Goal: Information Seeking & Learning: Check status

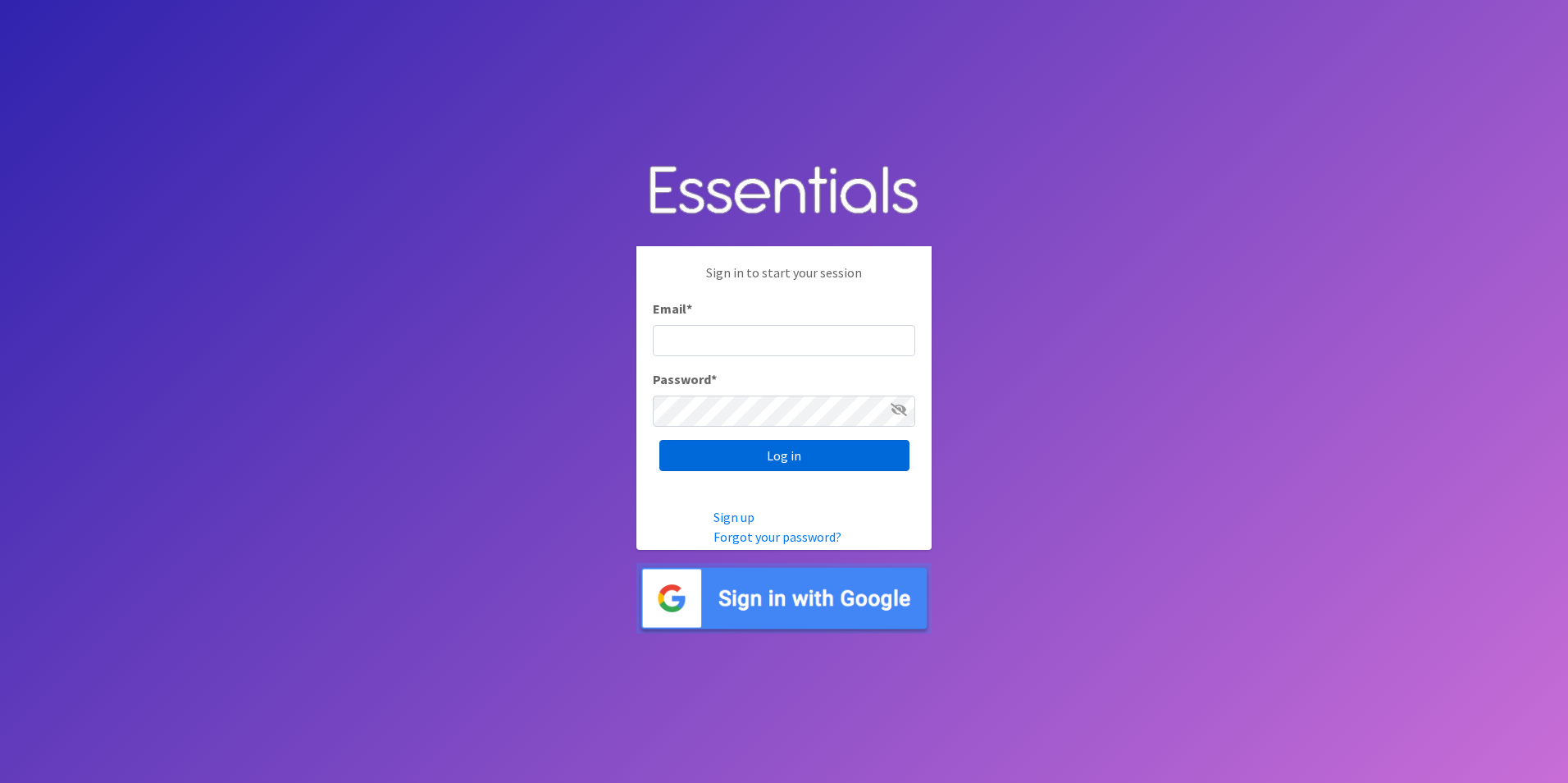
type input "[EMAIL_ADDRESS][DOMAIN_NAME]"
click at [736, 451] on input "Log in" at bounding box center [784, 456] width 250 height 32
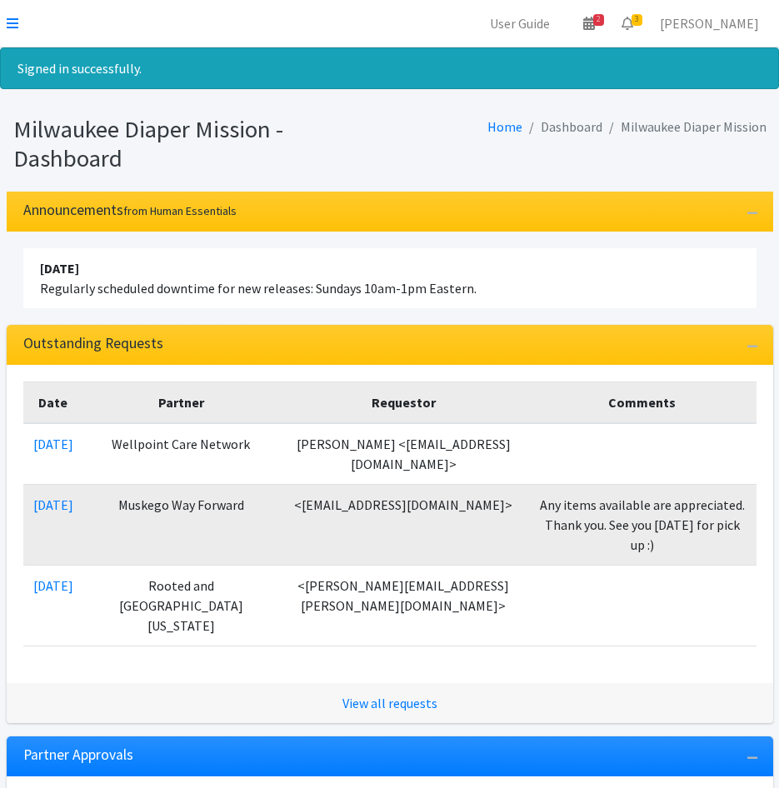
drag, startPoint x: 441, startPoint y: 82, endPoint x: 421, endPoint y: 77, distance: 20.6
click at [441, 81] on div "Signed in successfully." at bounding box center [389, 68] width 779 height 42
click at [11, 16] on link at bounding box center [13, 23] width 12 height 20
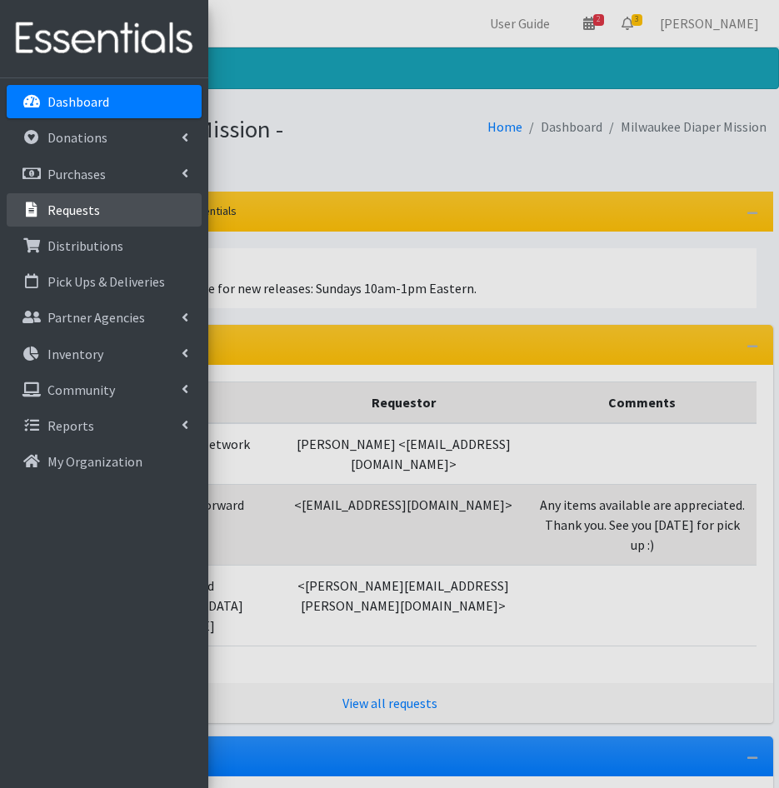
click at [75, 208] on p "Requests" at bounding box center [73, 210] width 52 height 17
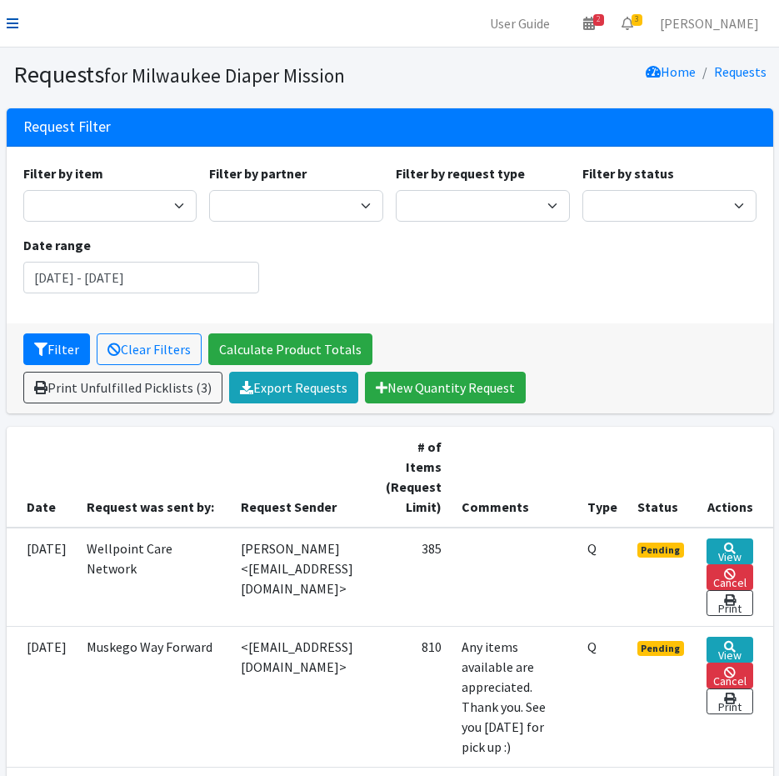
click at [13, 22] on icon at bounding box center [13, 23] width 12 height 13
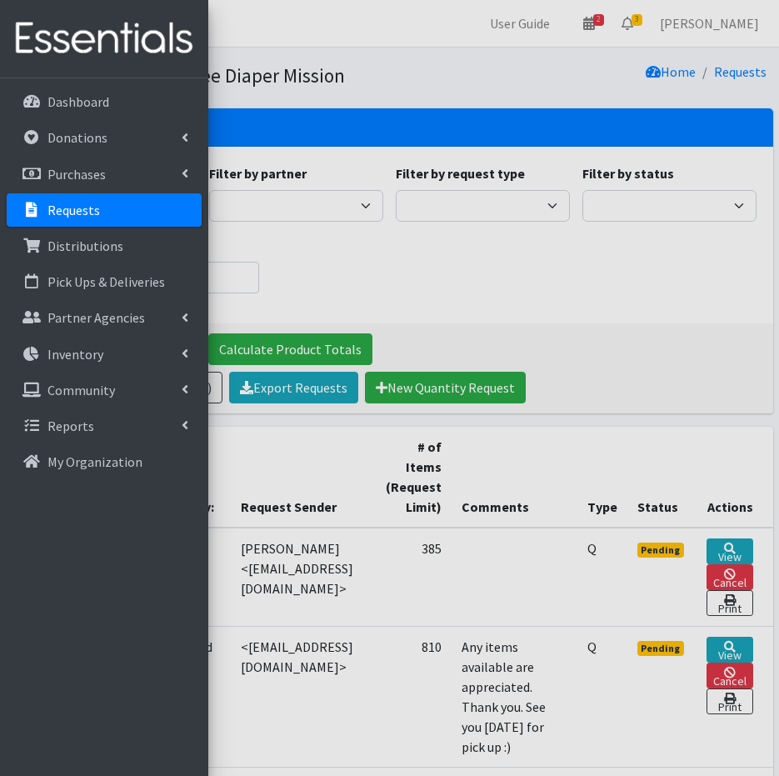
click at [531, 269] on div at bounding box center [389, 388] width 779 height 776
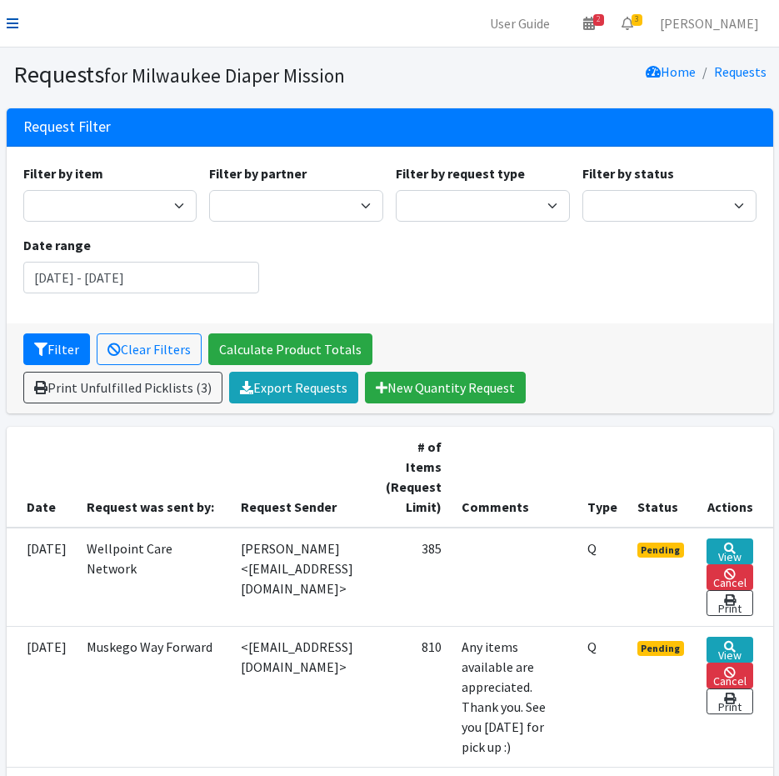
click at [14, 25] on icon at bounding box center [13, 23] width 12 height 13
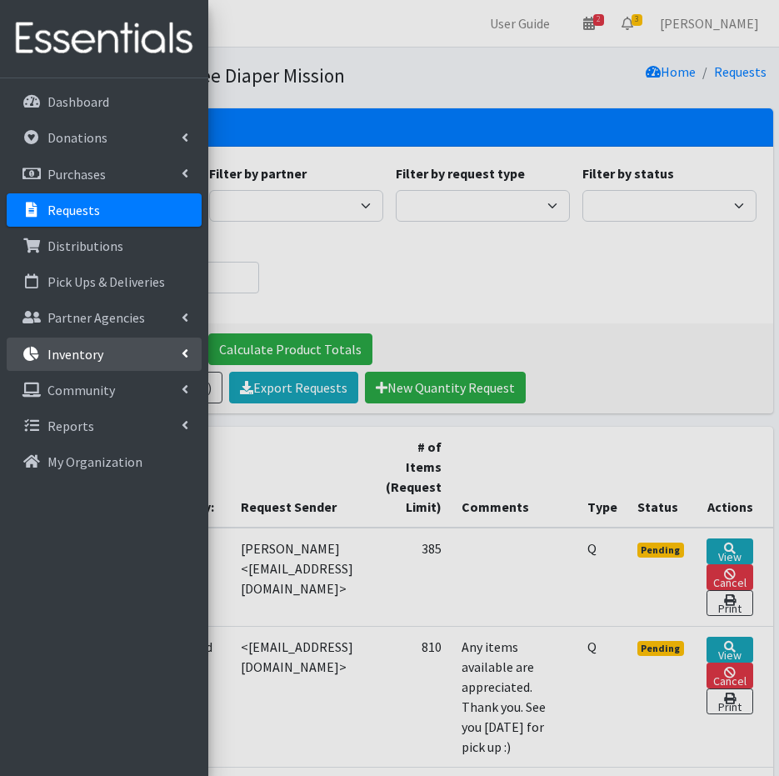
click at [76, 362] on link "Inventory" at bounding box center [104, 353] width 195 height 33
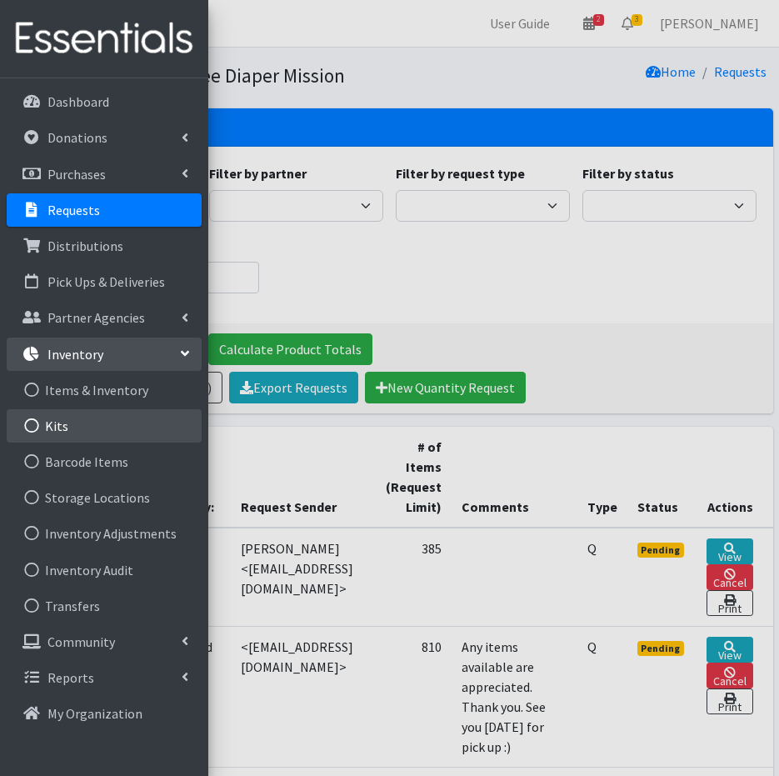
click at [82, 435] on link "Kits" at bounding box center [104, 425] width 195 height 33
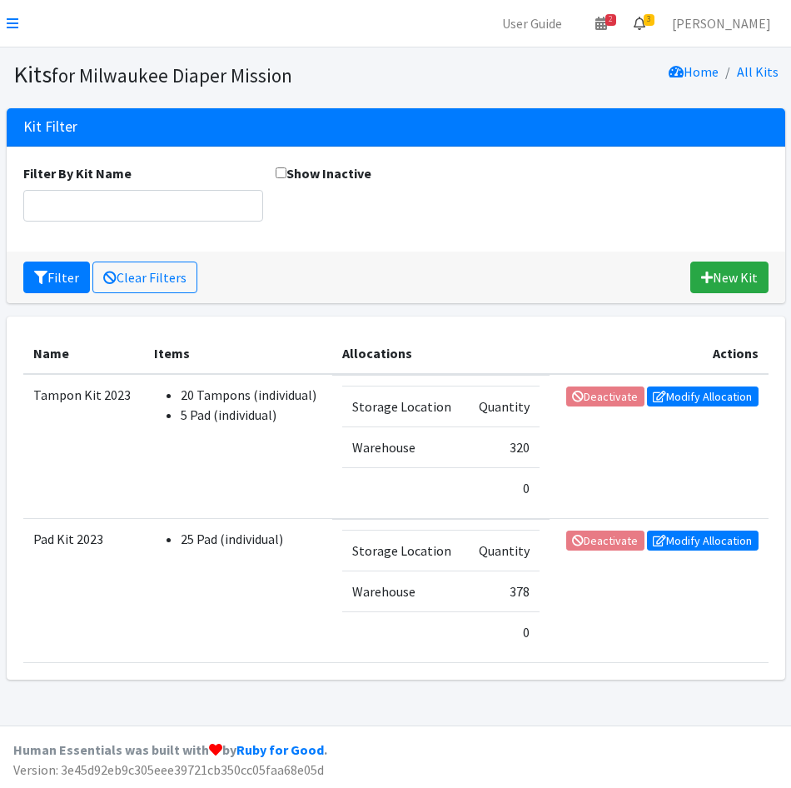
click at [659, 27] on link "3" at bounding box center [640, 23] width 38 height 33
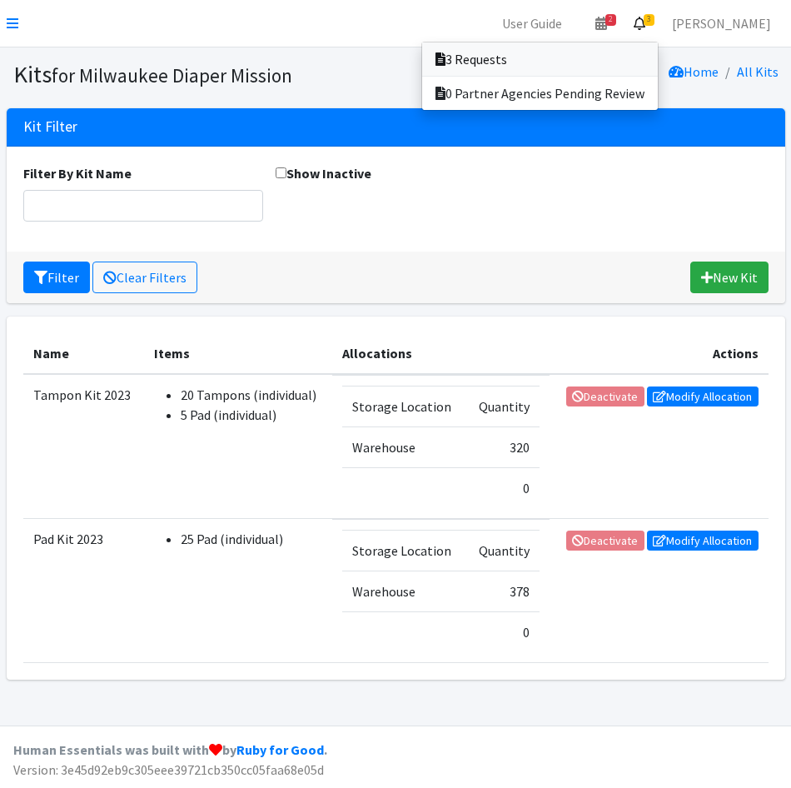
click at [653, 56] on link "3 Requests" at bounding box center [540, 58] width 236 height 33
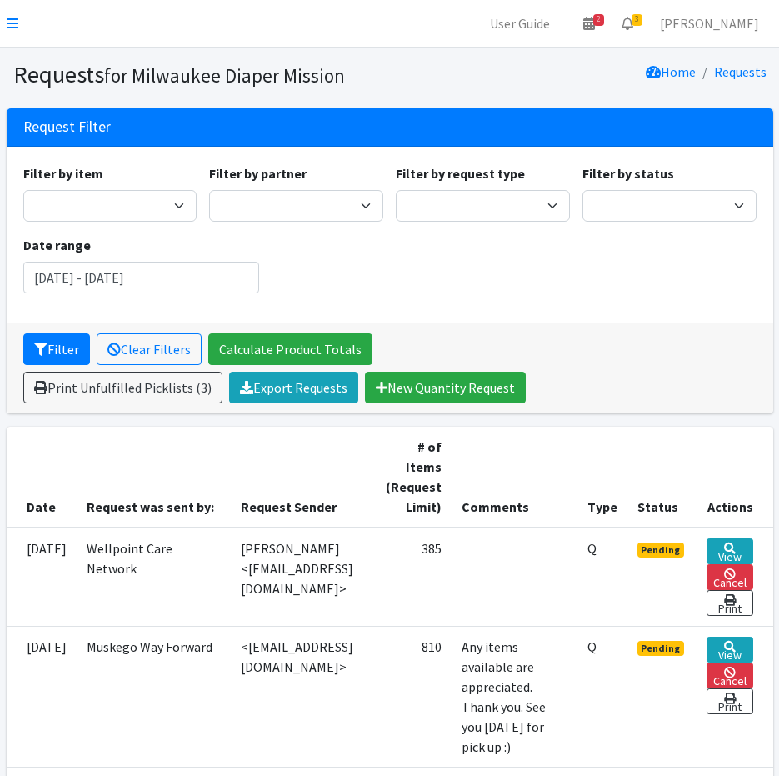
drag, startPoint x: 737, startPoint y: 552, endPoint x: 417, endPoint y: 502, distance: 323.8
click at [376, 504] on th "Request Sender" at bounding box center [303, 477] width 145 height 101
click at [14, 23] on icon at bounding box center [13, 23] width 12 height 13
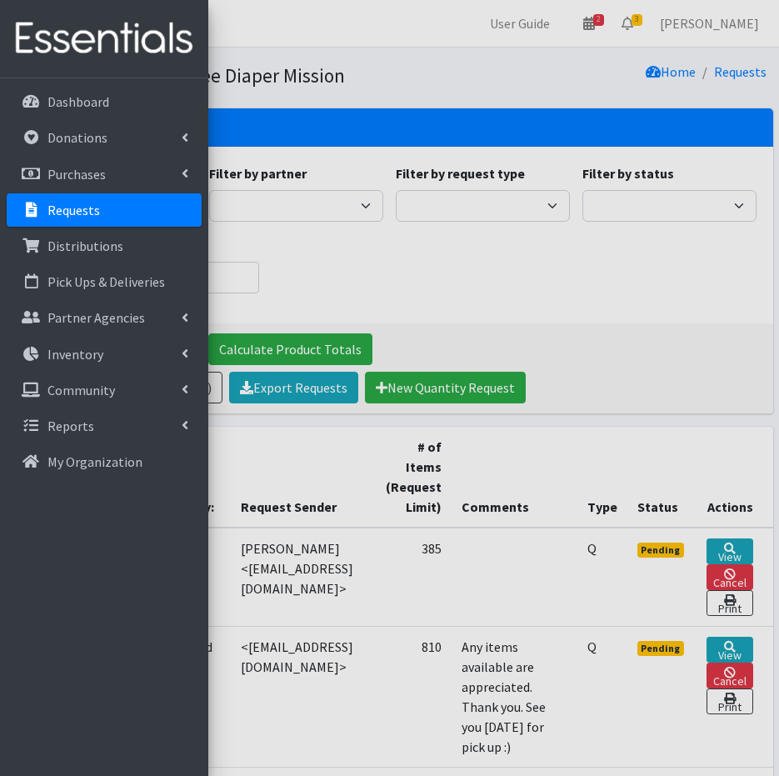
click at [78, 204] on p "Requests" at bounding box center [73, 210] width 52 height 17
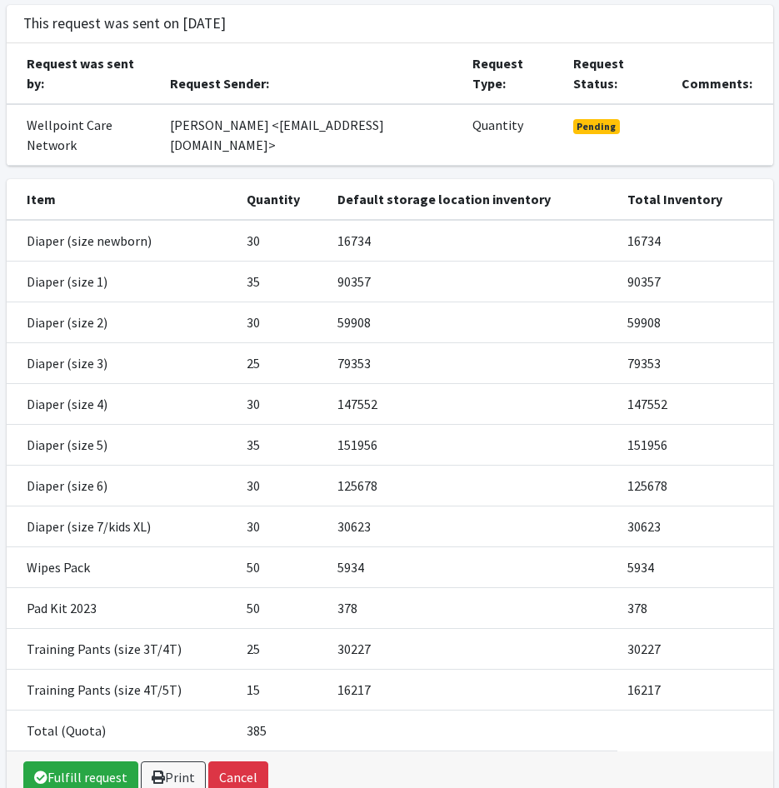
scroll to position [167, 0]
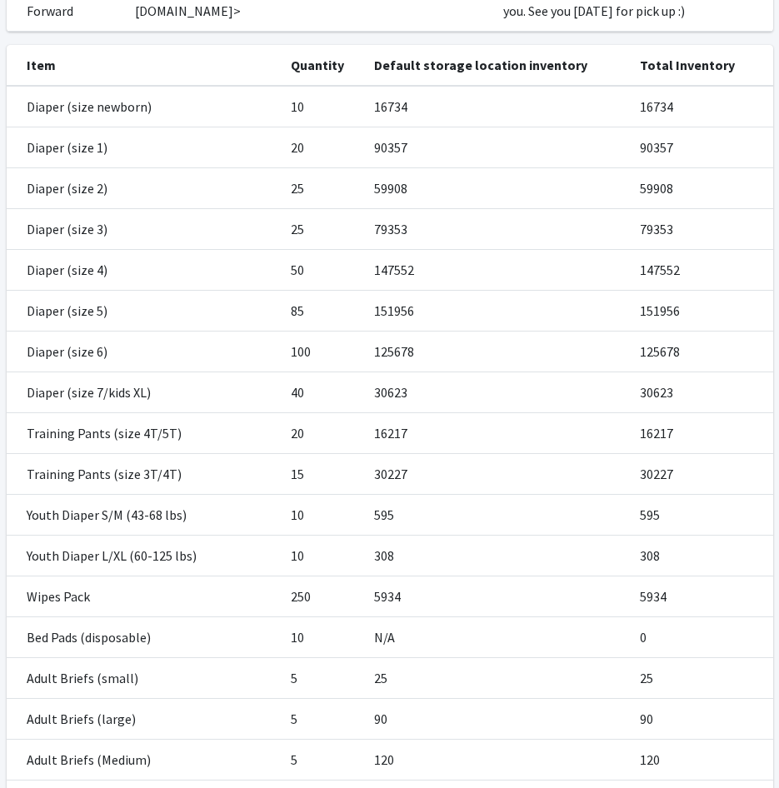
scroll to position [540, 0]
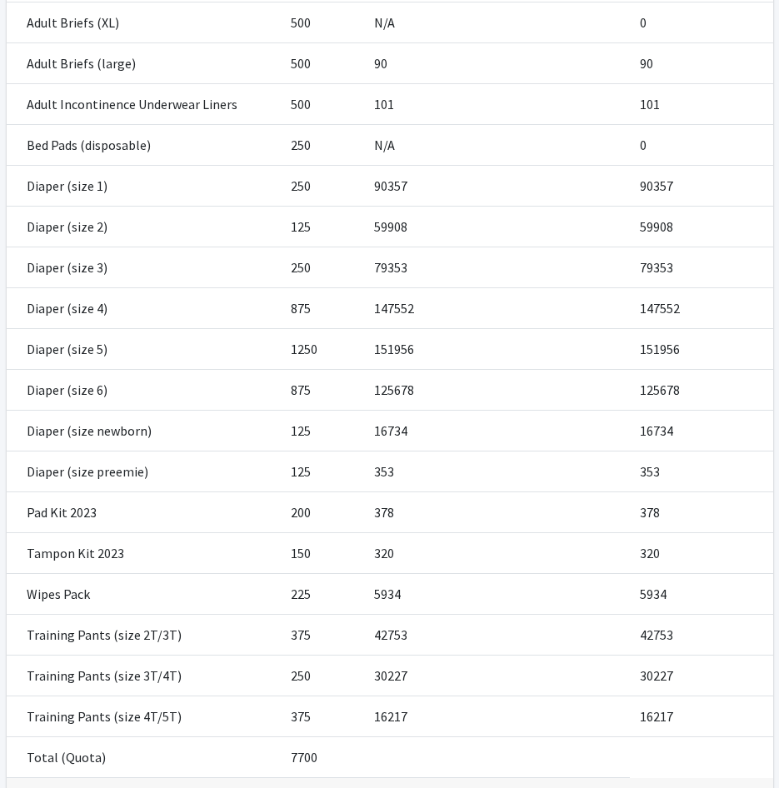
scroll to position [483, 0]
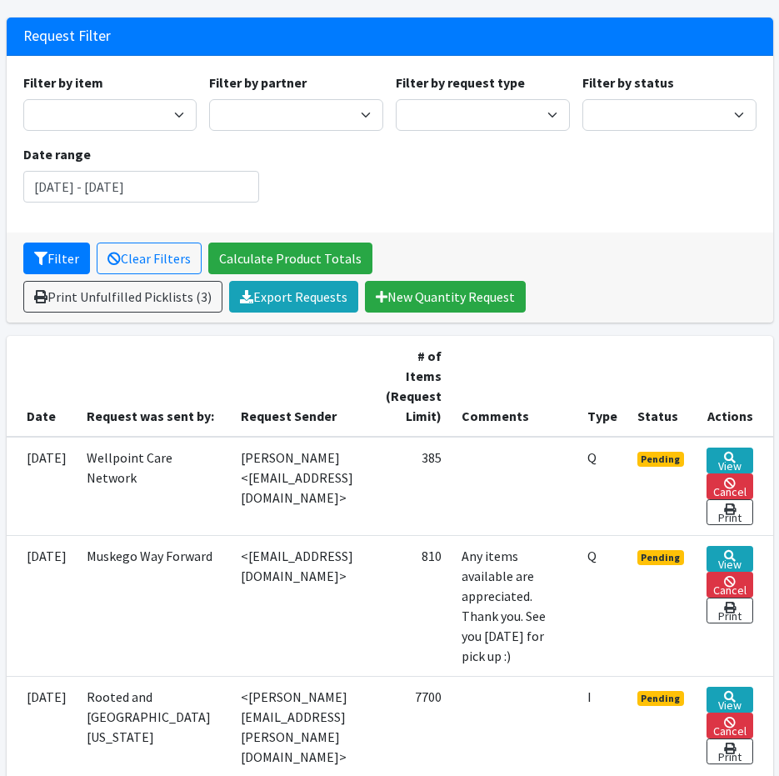
scroll to position [250, 0]
